Goal: Task Accomplishment & Management: Use online tool/utility

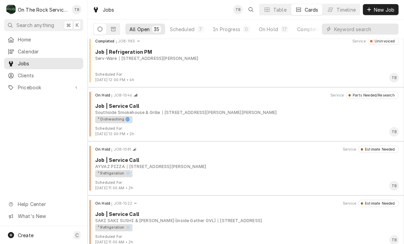
scroll to position [679, 0]
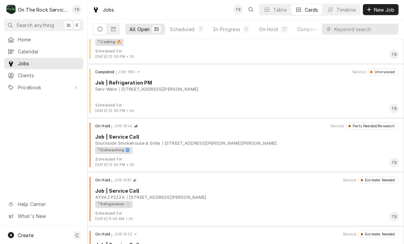
click at [185, 31] on div "Scheduled" at bounding box center [182, 29] width 25 height 7
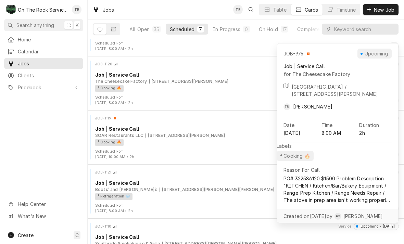
scroll to position [145, 0]
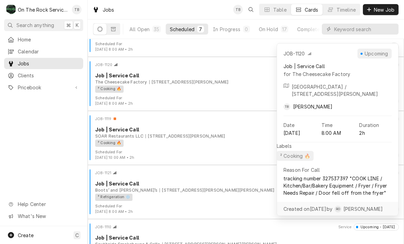
click at [219, 89] on div "² Cooking 🔥" at bounding box center [244, 89] width 299 height 7
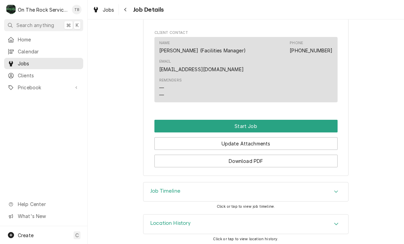
scroll to position [562, 0]
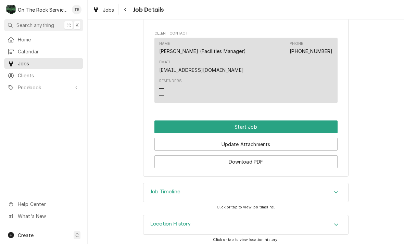
click at [275, 121] on button "Start Job" at bounding box center [246, 127] width 183 height 13
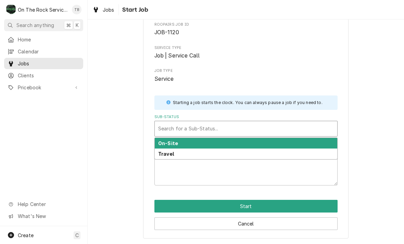
scroll to position [36, 0]
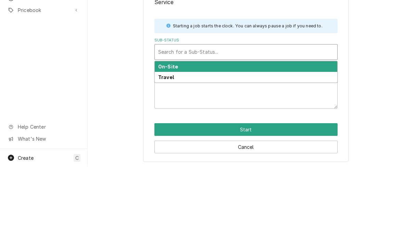
click at [221, 139] on div "On-Site" at bounding box center [246, 144] width 183 height 11
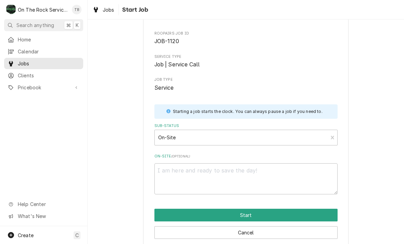
click at [246, 215] on button "Start" at bounding box center [246, 215] width 183 height 13
type textarea "x"
